Goal: Entertainment & Leisure: Browse casually

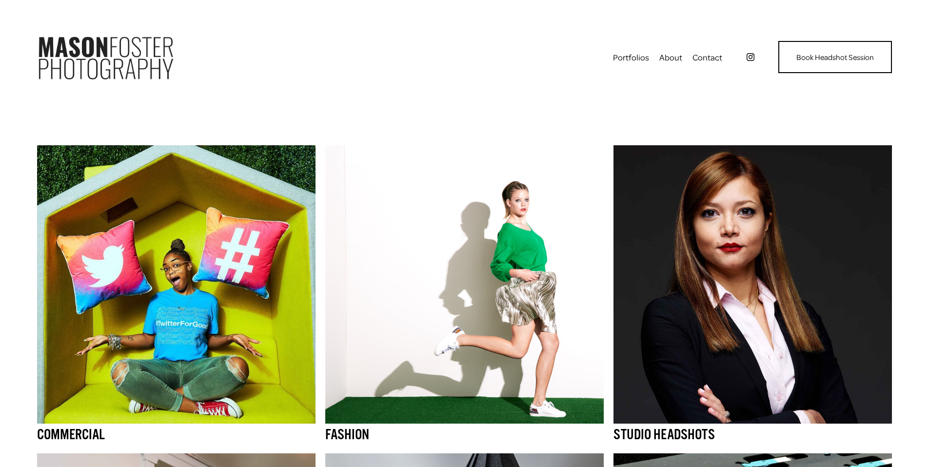
click at [758, 294] on img at bounding box center [752, 284] width 278 height 278
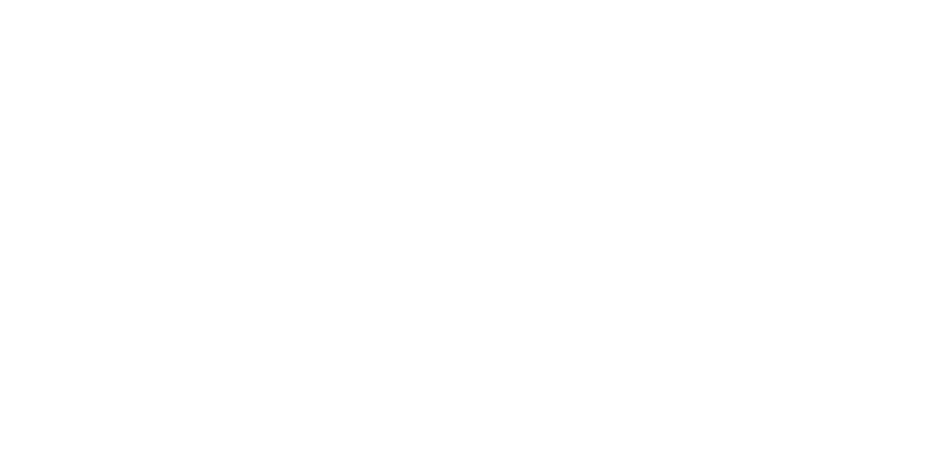
scroll to position [4084, 0]
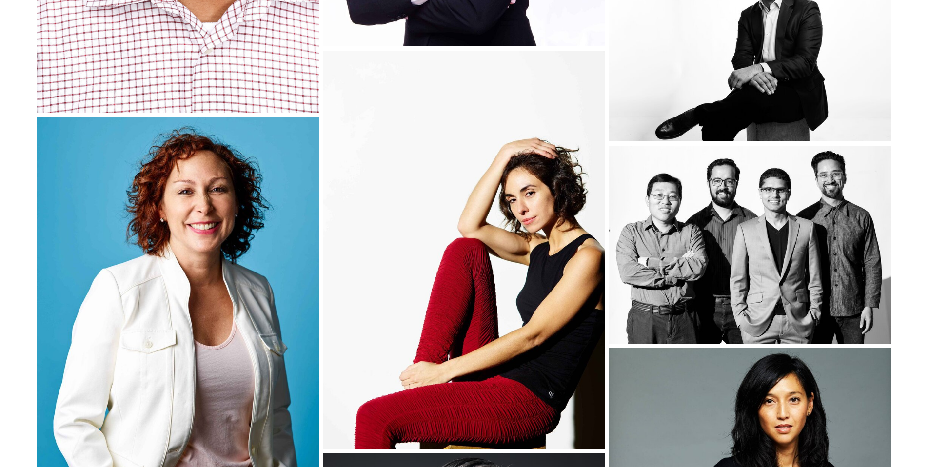
click at [280, 283] on img at bounding box center [178, 304] width 282 height 375
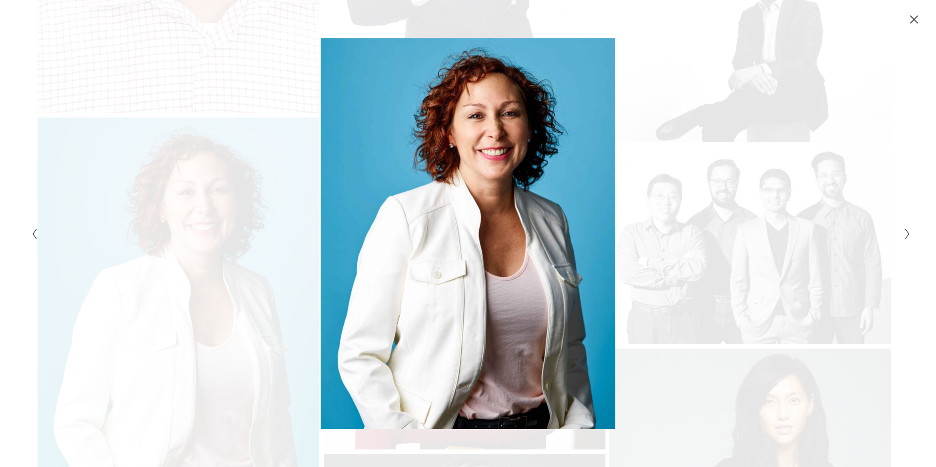
click at [279, 284] on div "Gallery" at bounding box center [248, 233] width 440 height 391
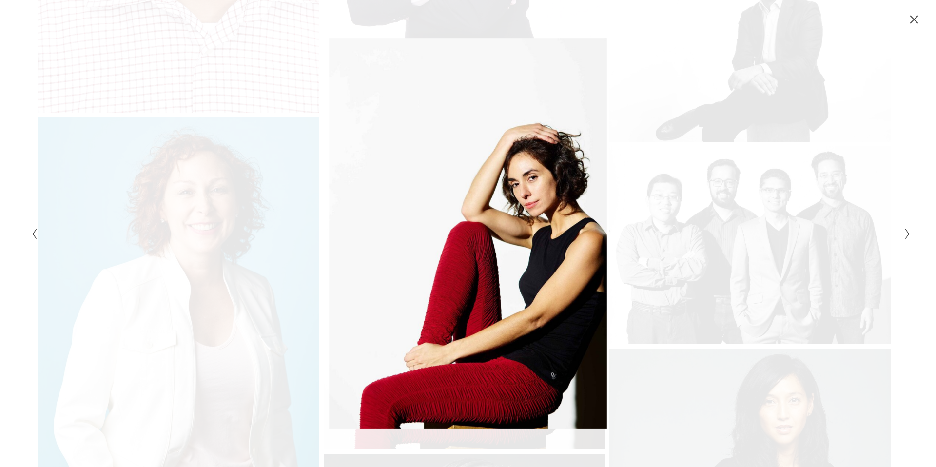
click at [413, 260] on div "Gallery" at bounding box center [248, 233] width 440 height 391
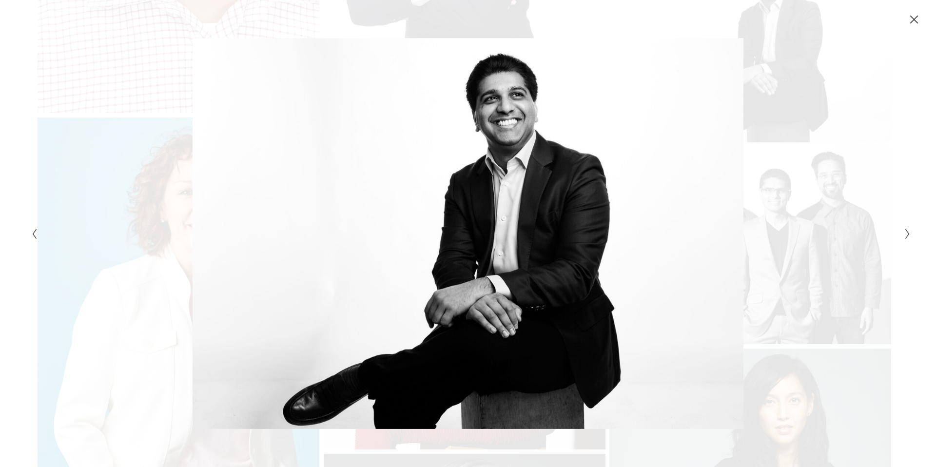
click at [763, 235] on div "Gallery" at bounding box center [688, 233] width 440 height 391
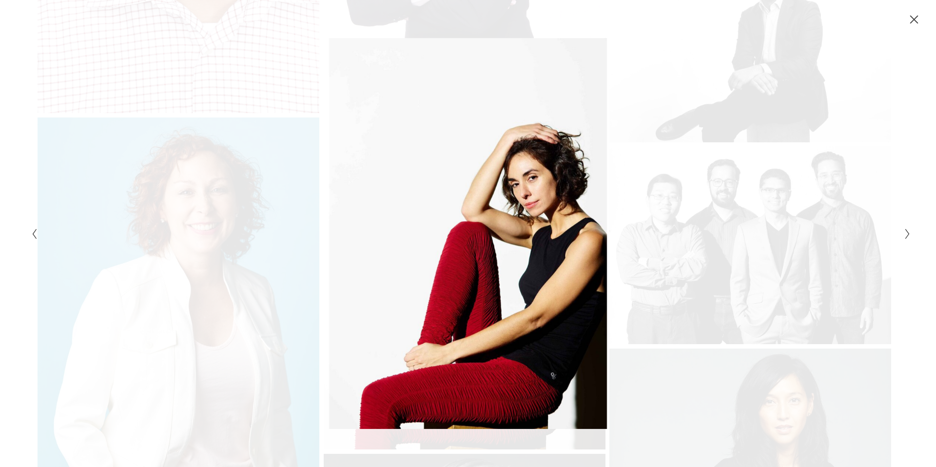
click at [754, 247] on div "Gallery" at bounding box center [688, 233] width 440 height 391
